Goal: Communication & Community: Connect with others

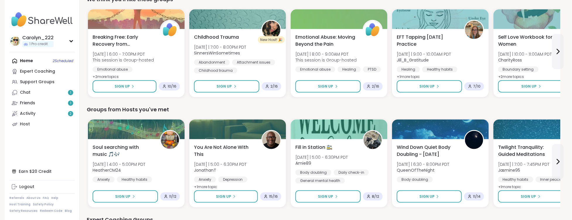
scroll to position [215, 0]
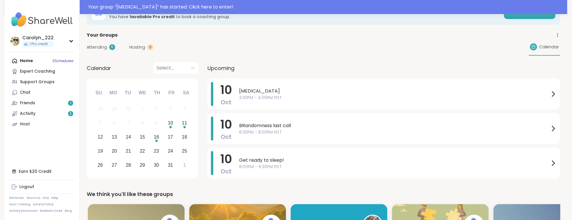
click at [30, 61] on div "Home 5 Scheduled Expert Coaching Support Groups Chat Friends 1 Activity 2 Host" at bounding box center [41, 93] width 65 height 74
click at [25, 62] on div "Home 5 Scheduled Expert Coaching Support Groups Chat Friends 1 Activity 2 Host" at bounding box center [41, 93] width 65 height 74
click at [17, 62] on div "Home 5 Scheduled Expert Coaching Support Groups Chat Friends 1 Activity 2 Host" at bounding box center [41, 93] width 65 height 74
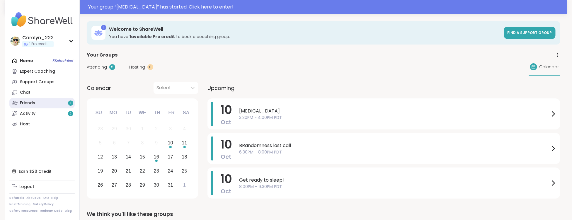
click at [43, 105] on link "Friends 1" at bounding box center [41, 103] width 65 height 11
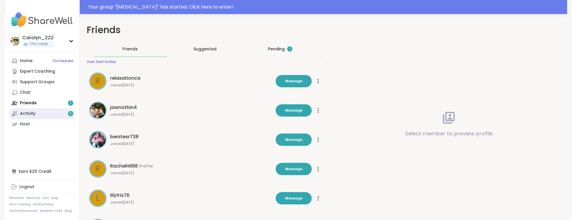
click at [39, 114] on link "Activity 2" at bounding box center [41, 113] width 65 height 11
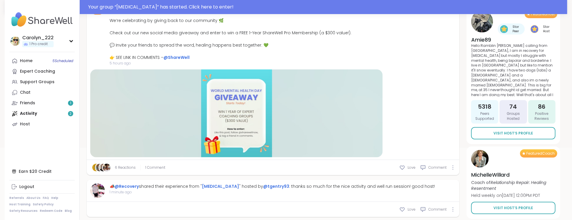
scroll to position [100, 0]
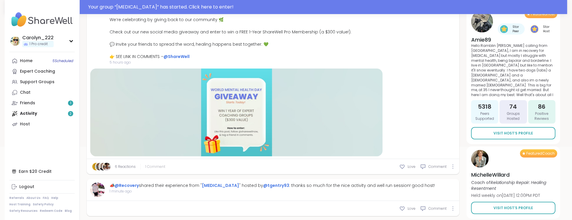
click at [148, 168] on span "1 Comment" at bounding box center [155, 166] width 20 height 5
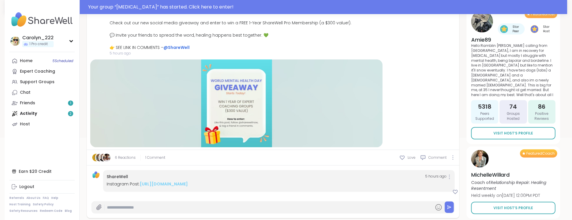
scroll to position [117, 0]
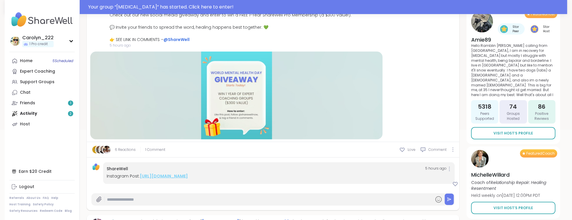
click at [174, 177] on link "[URL][DOMAIN_NAME]" at bounding box center [164, 176] width 48 height 6
